Goal: Task Accomplishment & Management: Manage account settings

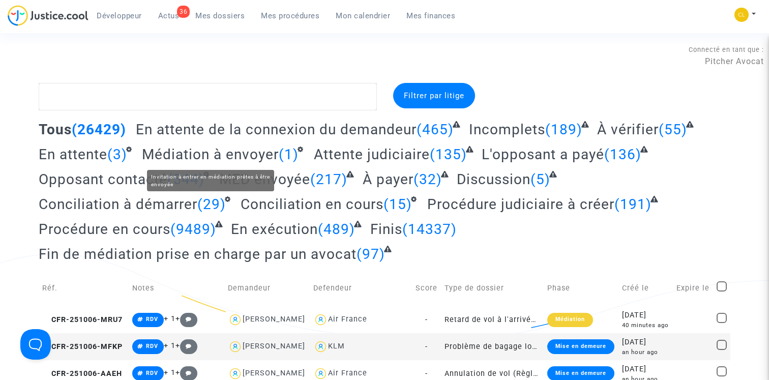
click at [182, 154] on span "Médiation à envoyer" at bounding box center [210, 154] width 137 height 17
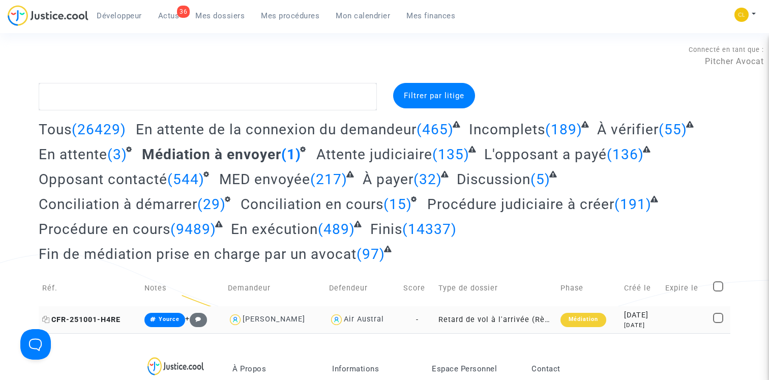
click at [44, 318] on icon at bounding box center [46, 319] width 8 height 7
